Goal: Find specific page/section: Find specific page/section

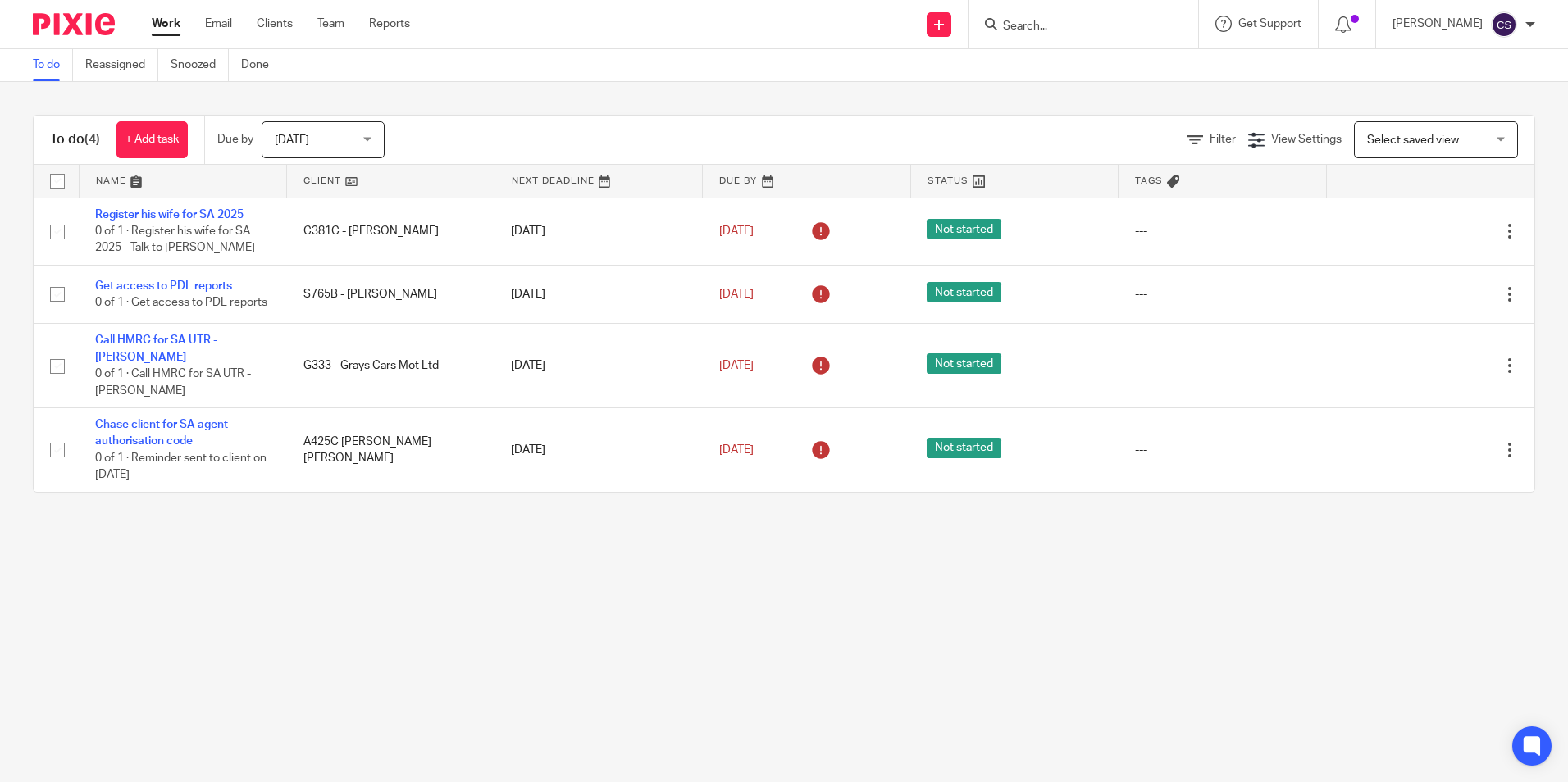
drag, startPoint x: 608, startPoint y: 656, endPoint x: 612, endPoint y: 643, distance: 13.6
click at [608, 656] on main "To do Reassigned Snoozed Done To do (4) + Add task Due by [DATE] [DATE] [DATE] …" at bounding box center [784, 391] width 1568 height 782
click at [1335, 30] on icon at bounding box center [1343, 25] width 16 height 16
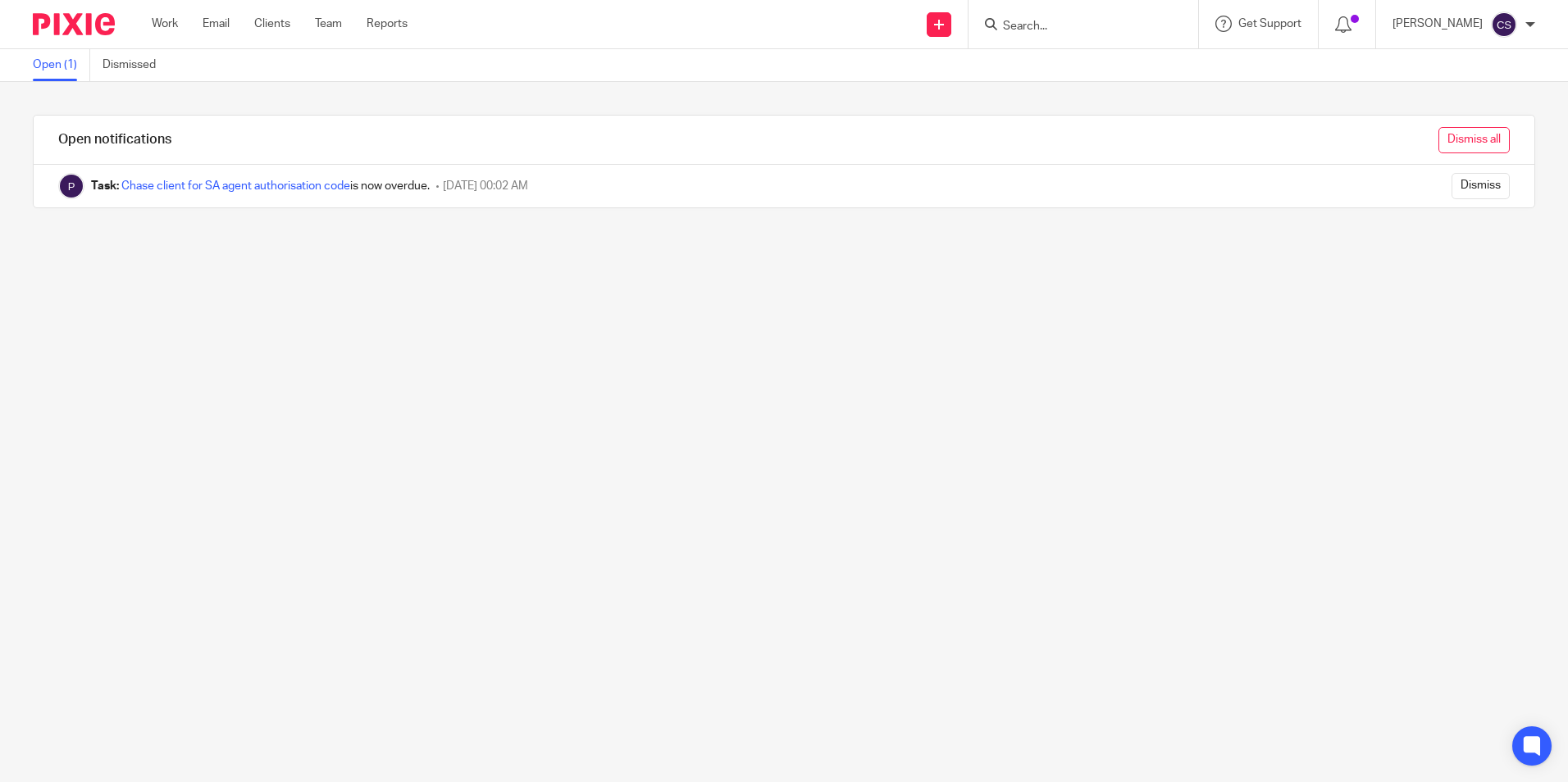
click at [1442, 142] on input "Dismiss all" at bounding box center [1474, 140] width 71 height 26
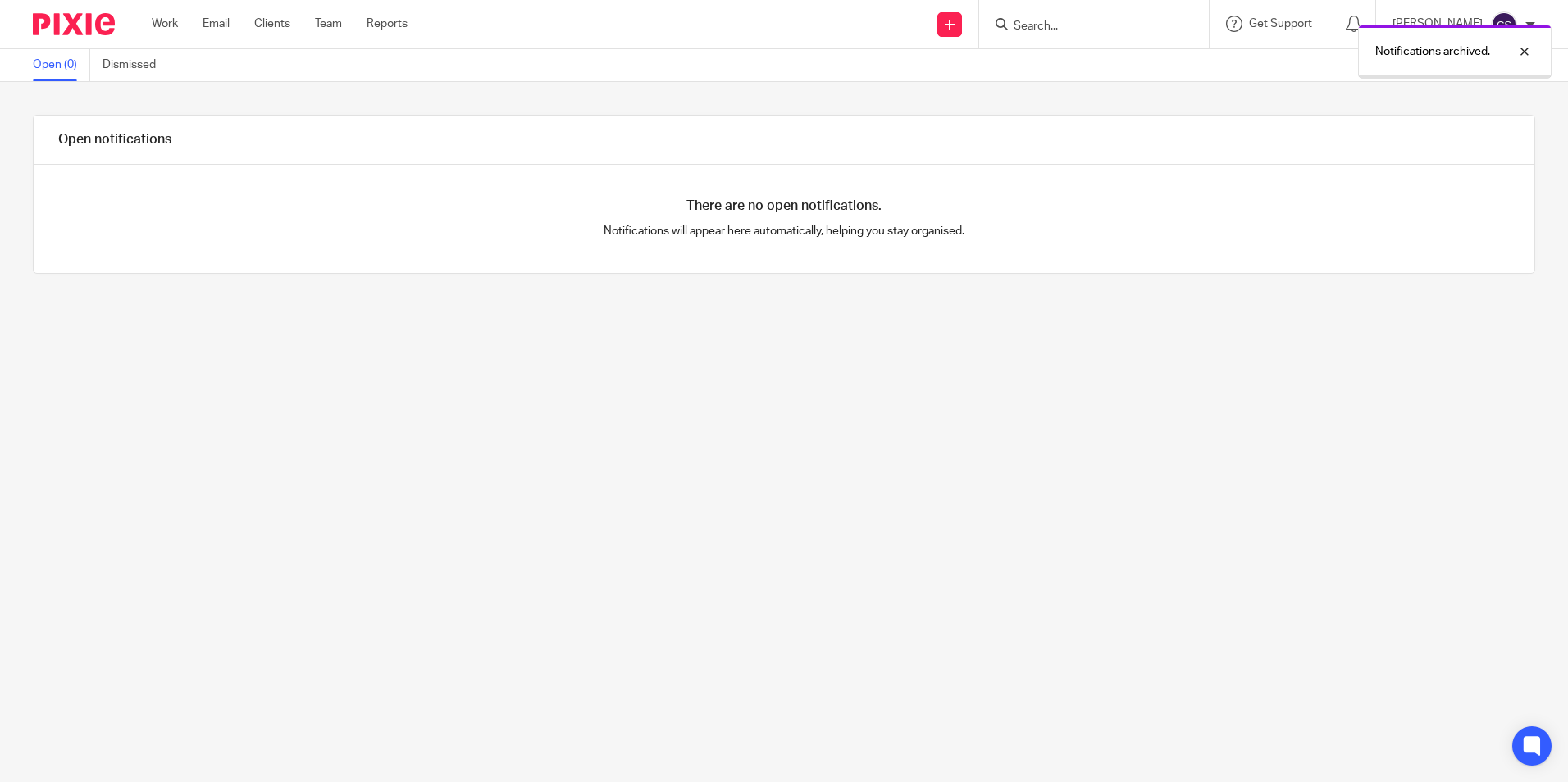
click at [71, 25] on img at bounding box center [74, 24] width 82 height 22
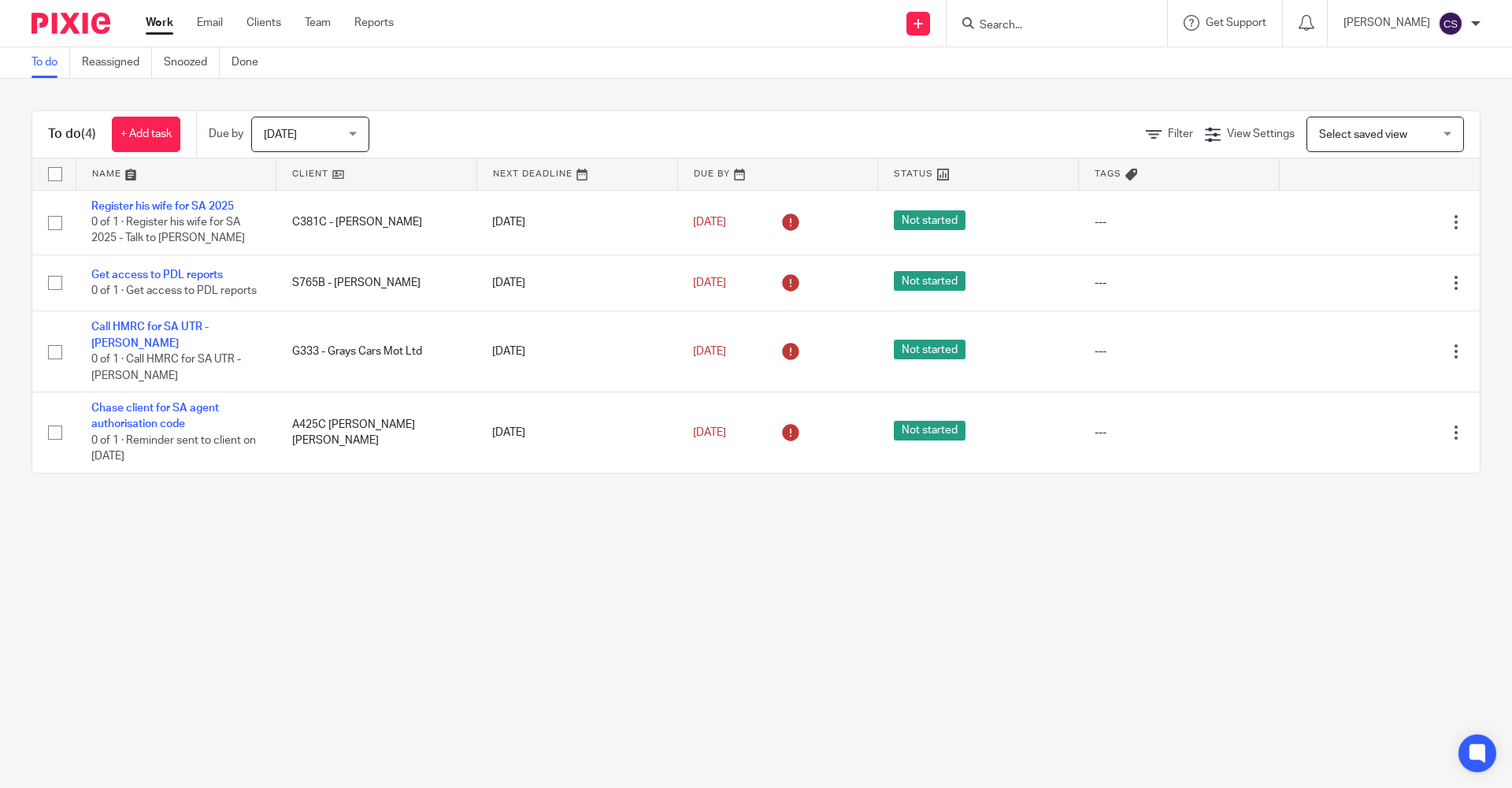
drag, startPoint x: 954, startPoint y: 631, endPoint x: 742, endPoint y: 526, distance: 236.6
click at [945, 630] on main "To do Reassigned Snoozed Done To do (4) + Add task Due by Today Today Today Tom…" at bounding box center [756, 394] width 1512 height 788
click at [51, 22] on img at bounding box center [71, 23] width 79 height 21
click at [979, 31] on input "Search" at bounding box center [1049, 26] width 142 height 14
type input "o"
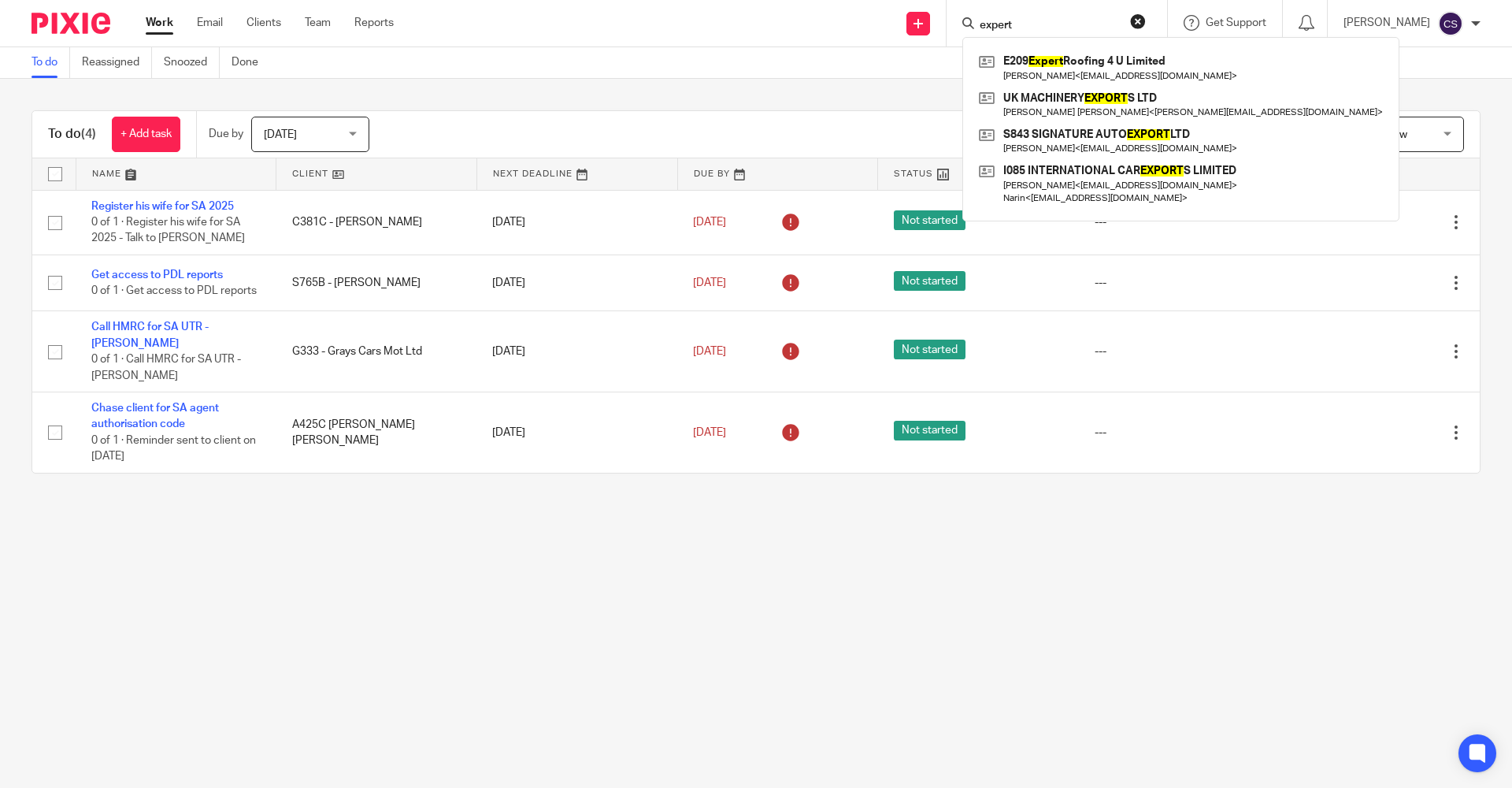
type input "expert"
click at [1131, 17] on button "reset" at bounding box center [1139, 21] width 16 height 16
